Goal: Information Seeking & Learning: Learn about a topic

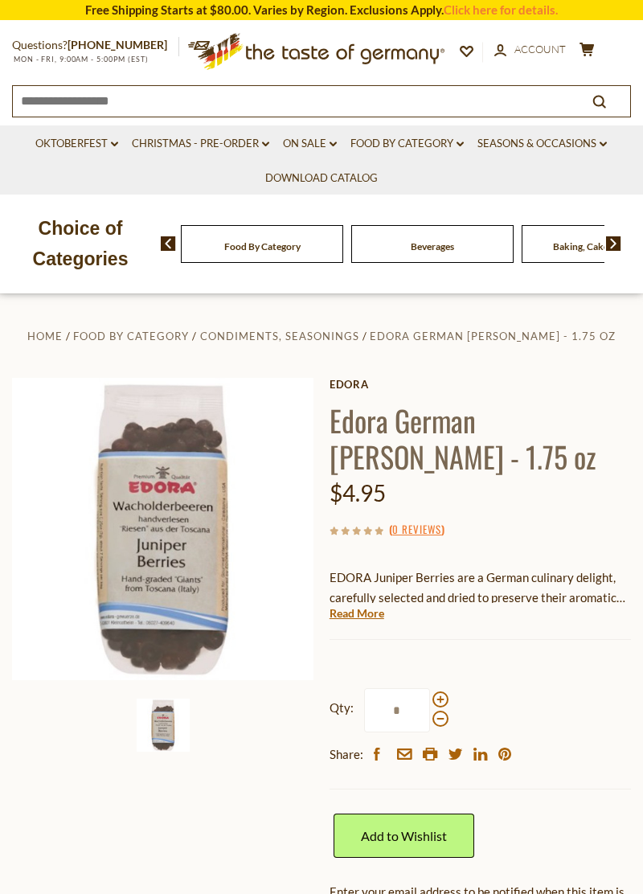
click at [376, 617] on link "Read More" at bounding box center [357, 613] width 55 height 16
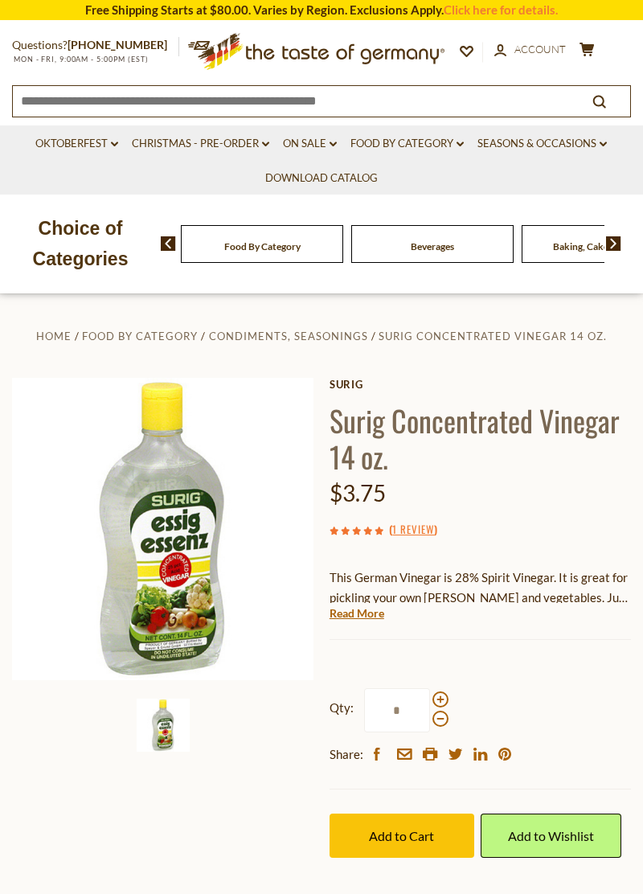
click at [366, 616] on link "Read More" at bounding box center [357, 613] width 55 height 16
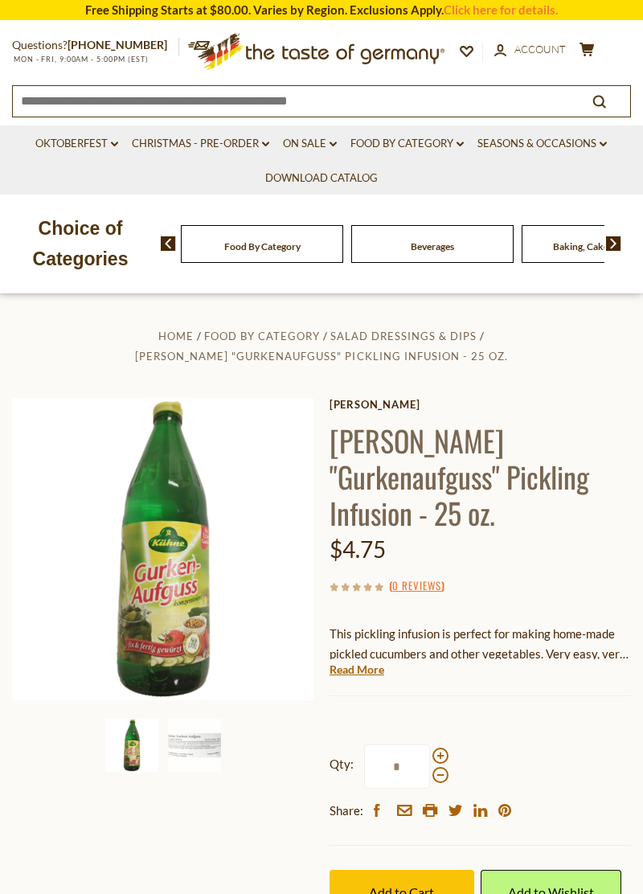
click at [363, 662] on link "Read More" at bounding box center [357, 670] width 55 height 16
